Goal: Find specific page/section: Find specific page/section

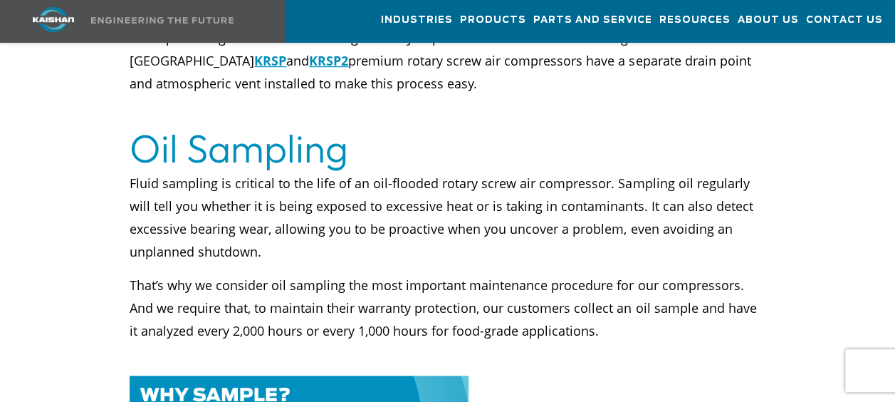
scroll to position [2909, 0]
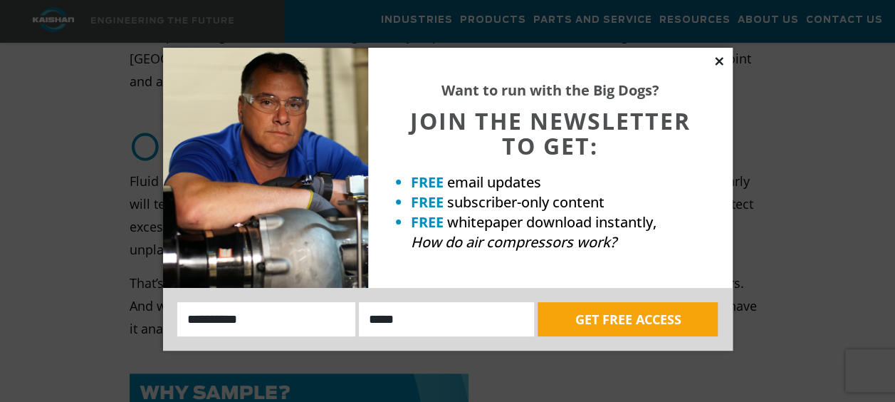
click at [723, 58] on icon at bounding box center [719, 61] width 13 height 13
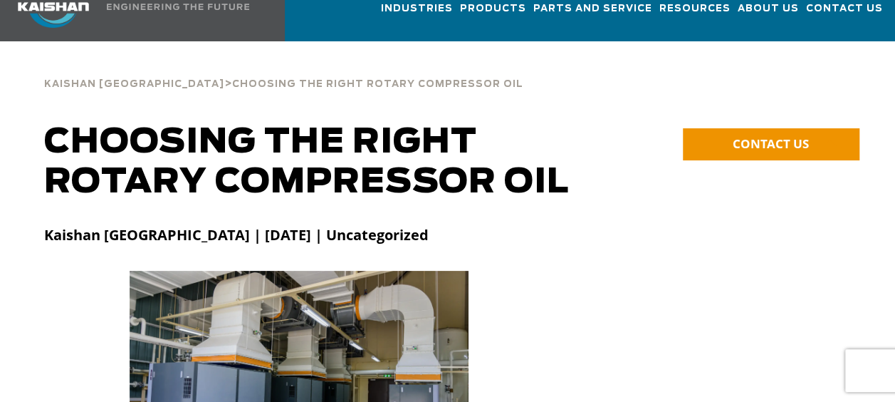
scroll to position [0, 0]
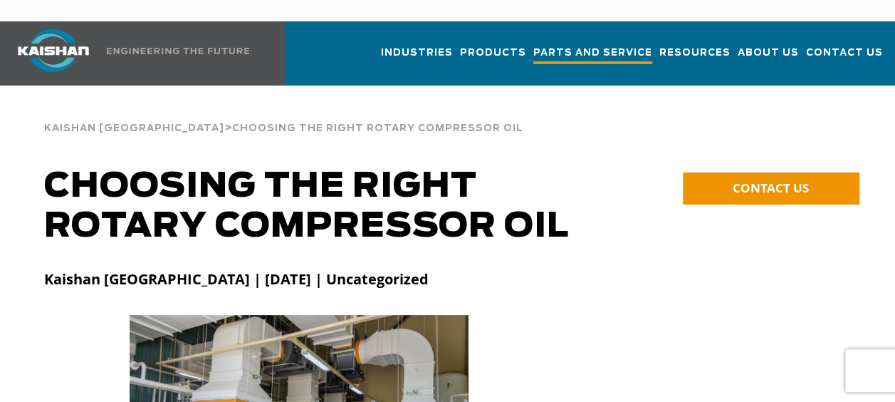
click at [652, 45] on span "Parts and Service" at bounding box center [592, 54] width 119 height 19
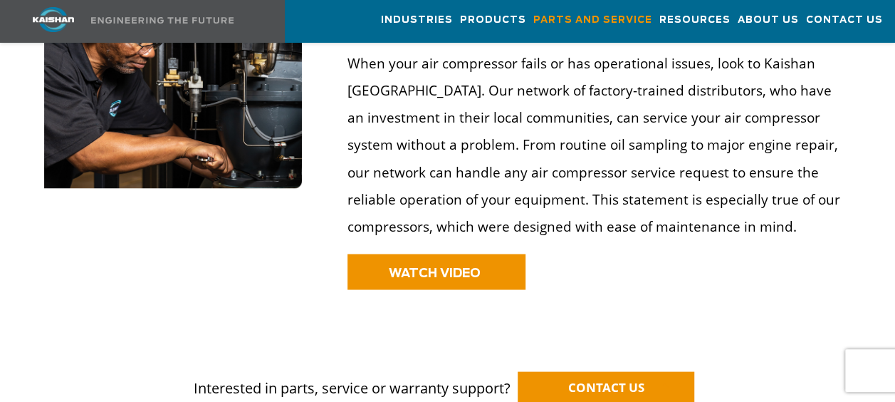
scroll to position [1173, 0]
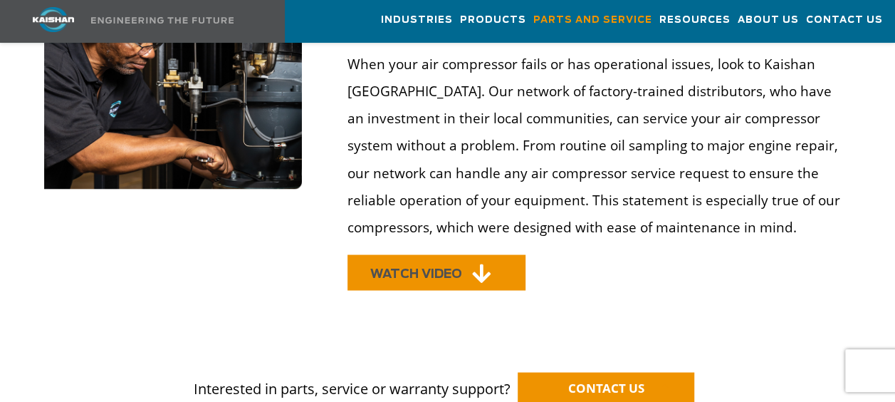
click at [449, 267] on span "WATCH VIDEO" at bounding box center [416, 273] width 92 height 12
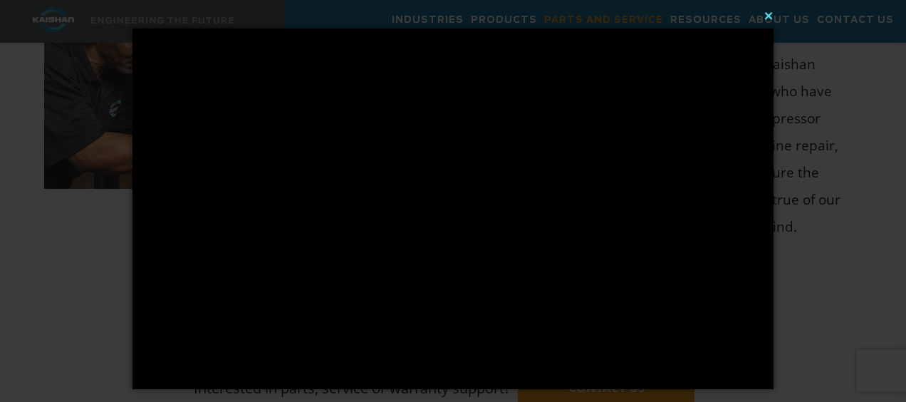
click at [767, 24] on button "×" at bounding box center [457, 15] width 641 height 31
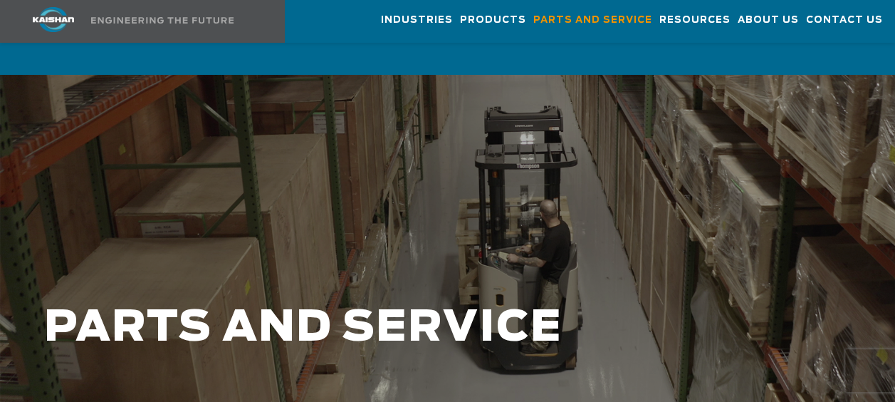
scroll to position [0, 0]
